Goal: Task Accomplishment & Management: Use online tool/utility

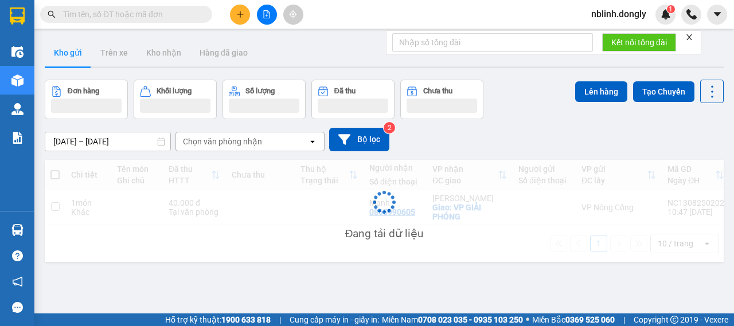
click at [244, 13] on button at bounding box center [240, 15] width 20 height 20
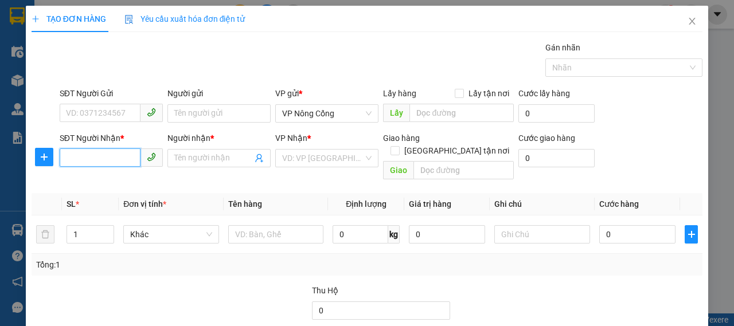
click at [93, 158] on input "SĐT Người Nhận *" at bounding box center [100, 157] width 81 height 18
type input "0976162969"
click at [107, 187] on div "0976162969 - huy" at bounding box center [110, 180] width 102 height 18
type input "huy"
click at [342, 160] on span "Bến xe Giáp Bát" at bounding box center [326, 158] width 89 height 17
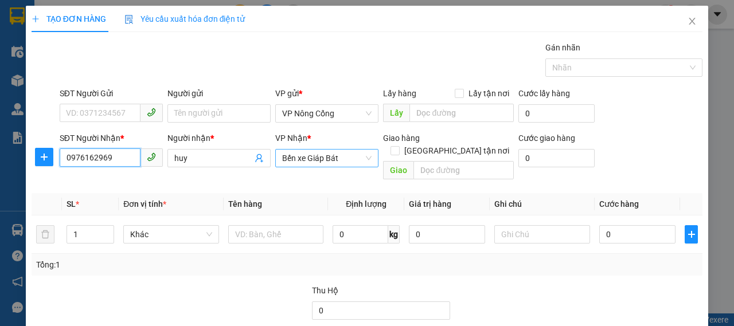
type input "0976162969"
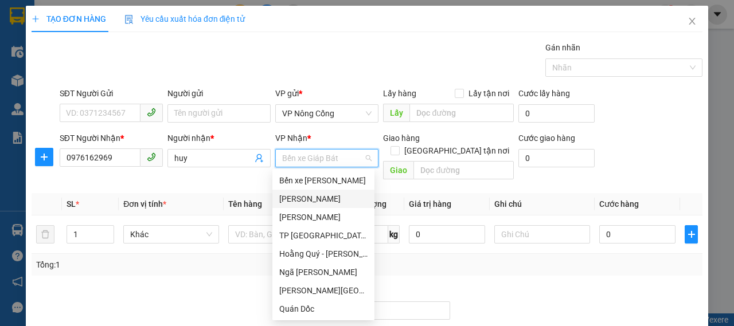
click at [303, 201] on div "[PERSON_NAME]" at bounding box center [323, 199] width 88 height 13
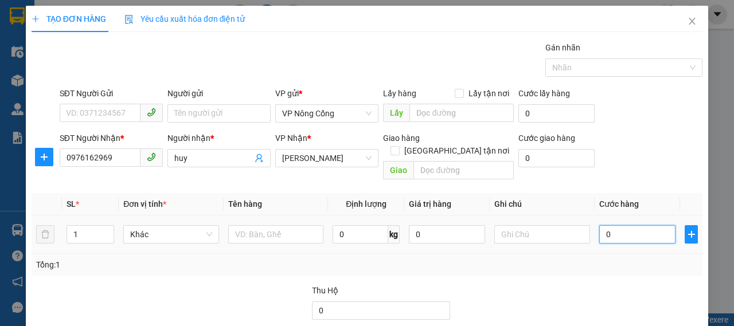
click at [633, 225] on input "0" at bounding box center [637, 234] width 76 height 18
type input "3"
type input "30"
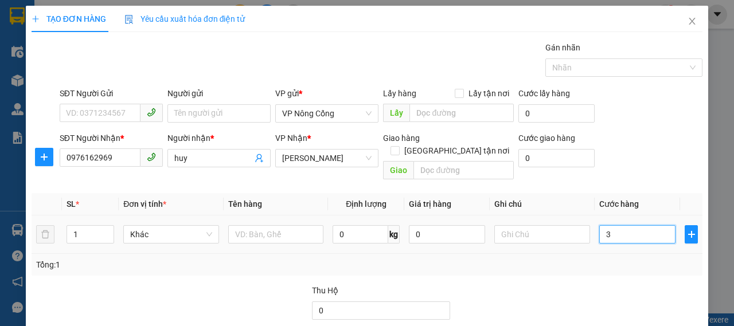
type input "30"
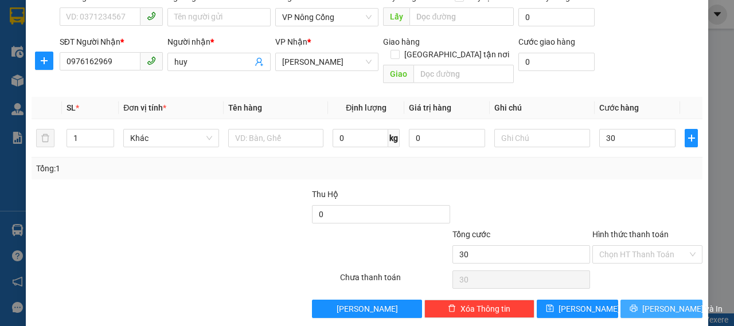
type input "30.000"
click at [642, 300] on button "[PERSON_NAME] và In" at bounding box center [661, 309] width 82 height 18
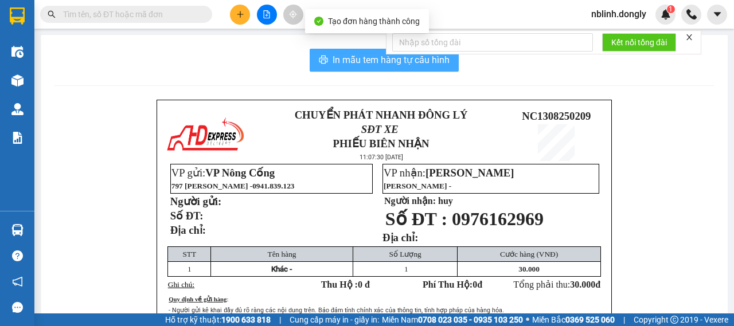
click at [366, 62] on span "In mẫu tem hàng tự cấu hình" at bounding box center [390, 60] width 117 height 14
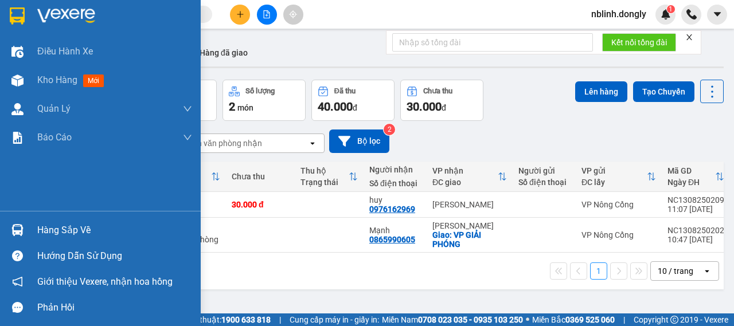
click at [63, 15] on img at bounding box center [66, 15] width 58 height 17
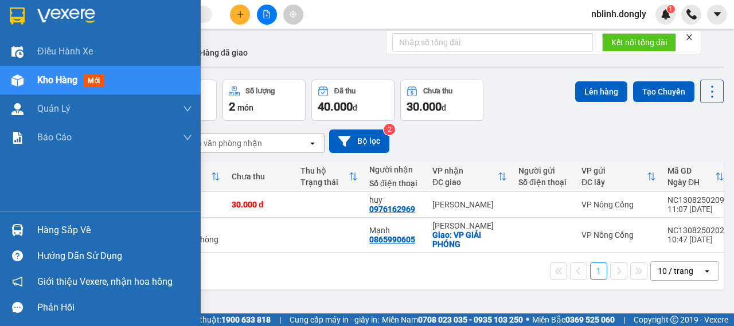
click at [65, 10] on img at bounding box center [66, 15] width 58 height 17
click at [63, 13] on img at bounding box center [66, 15] width 58 height 17
click at [56, 12] on img at bounding box center [66, 15] width 58 height 17
click at [56, 17] on img at bounding box center [66, 15] width 58 height 17
click at [54, 11] on img at bounding box center [66, 15] width 58 height 17
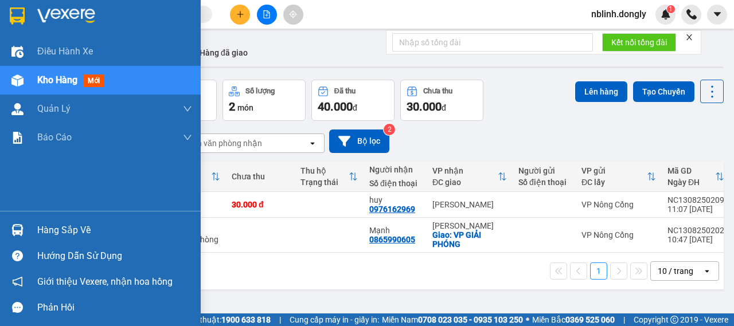
click at [58, 11] on img at bounding box center [66, 15] width 58 height 17
click at [57, 15] on img at bounding box center [66, 15] width 58 height 17
click at [56, 13] on img at bounding box center [66, 15] width 58 height 17
click at [48, 14] on img at bounding box center [66, 15] width 58 height 17
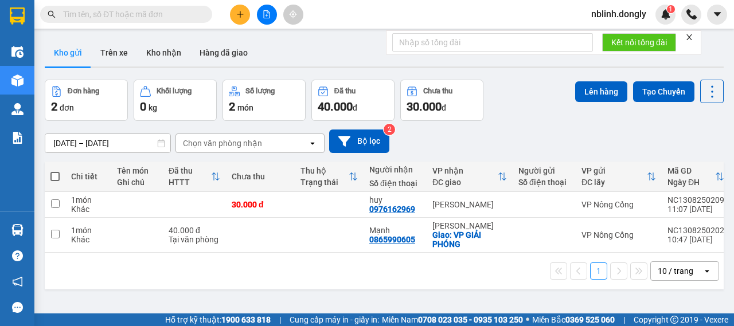
click at [689, 40] on icon "close" at bounding box center [689, 37] width 8 height 8
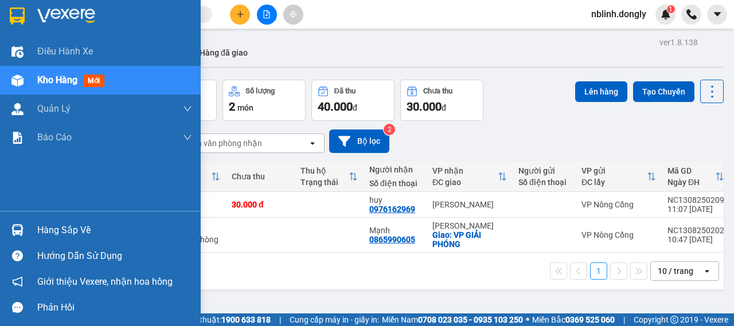
click at [53, 18] on img at bounding box center [66, 15] width 58 height 17
